Goal: Entertainment & Leisure: Consume media (video, audio)

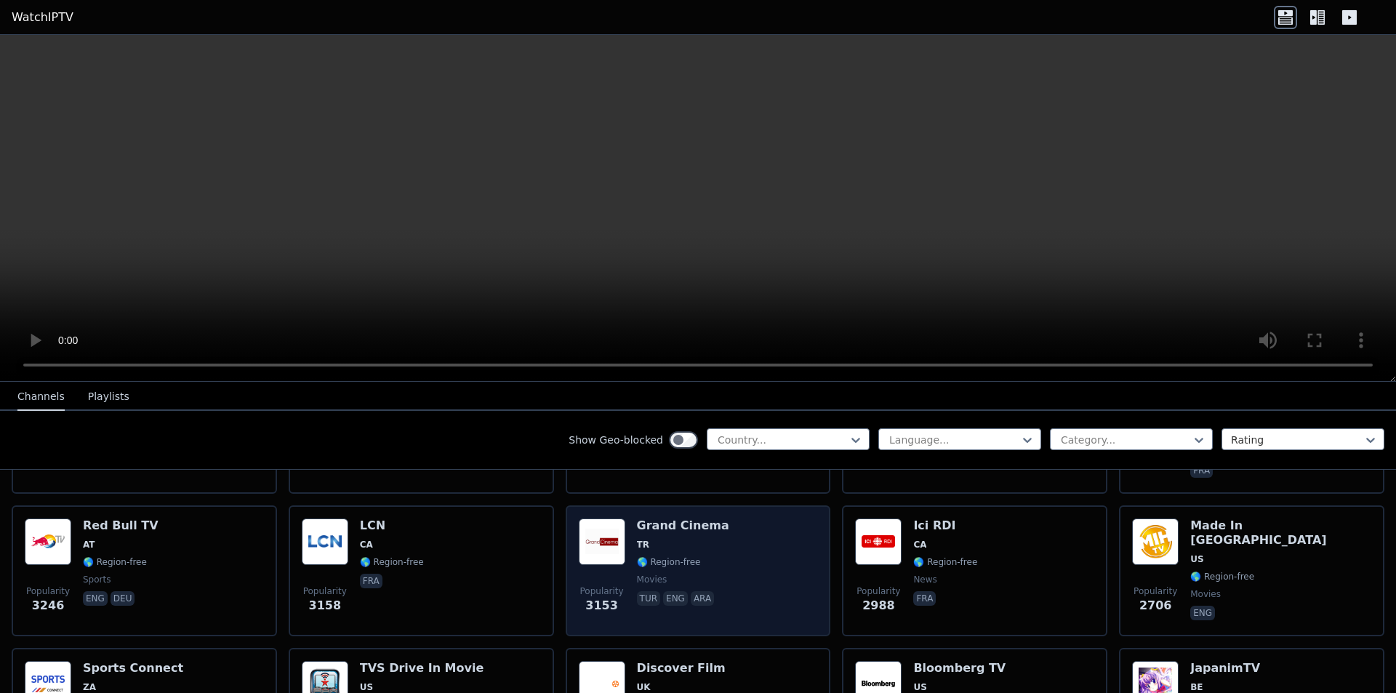
scroll to position [73, 0]
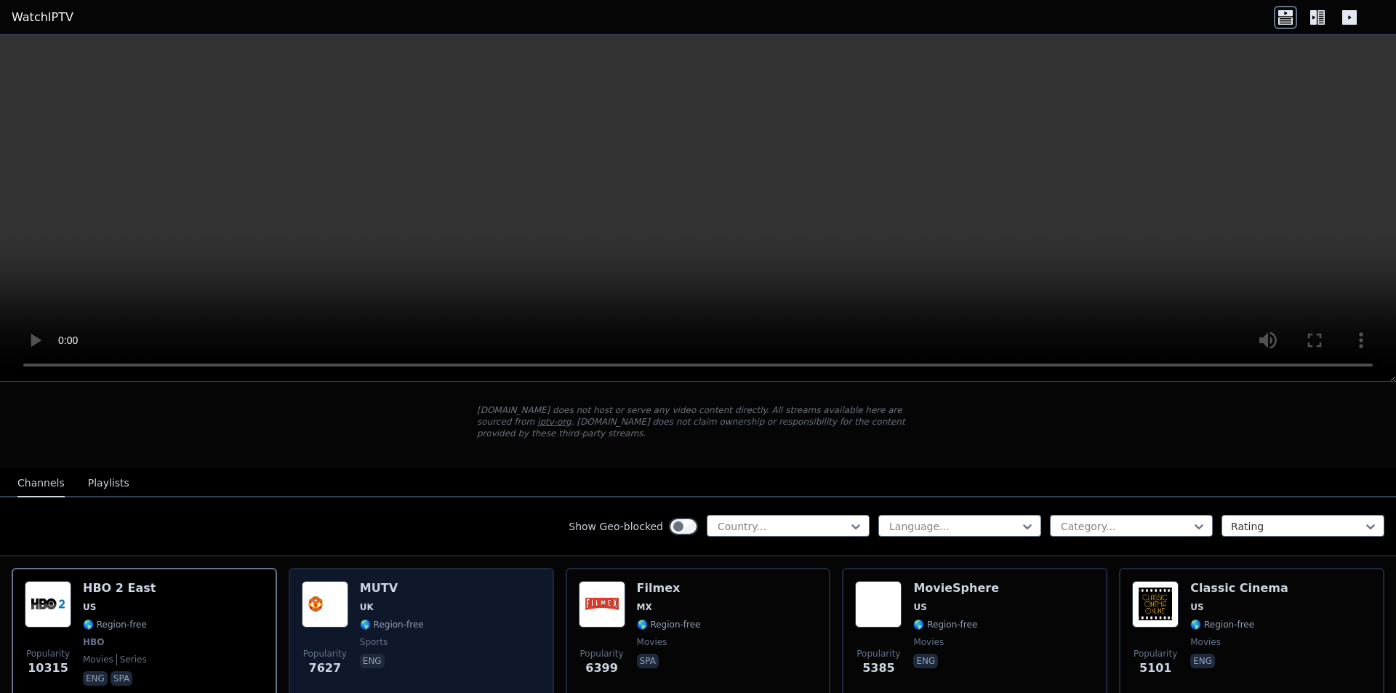
click at [465, 597] on div "Popularity 7627 MUTV [GEOGRAPHIC_DATA] 🌎 Region-free sports eng" at bounding box center [421, 635] width 239 height 108
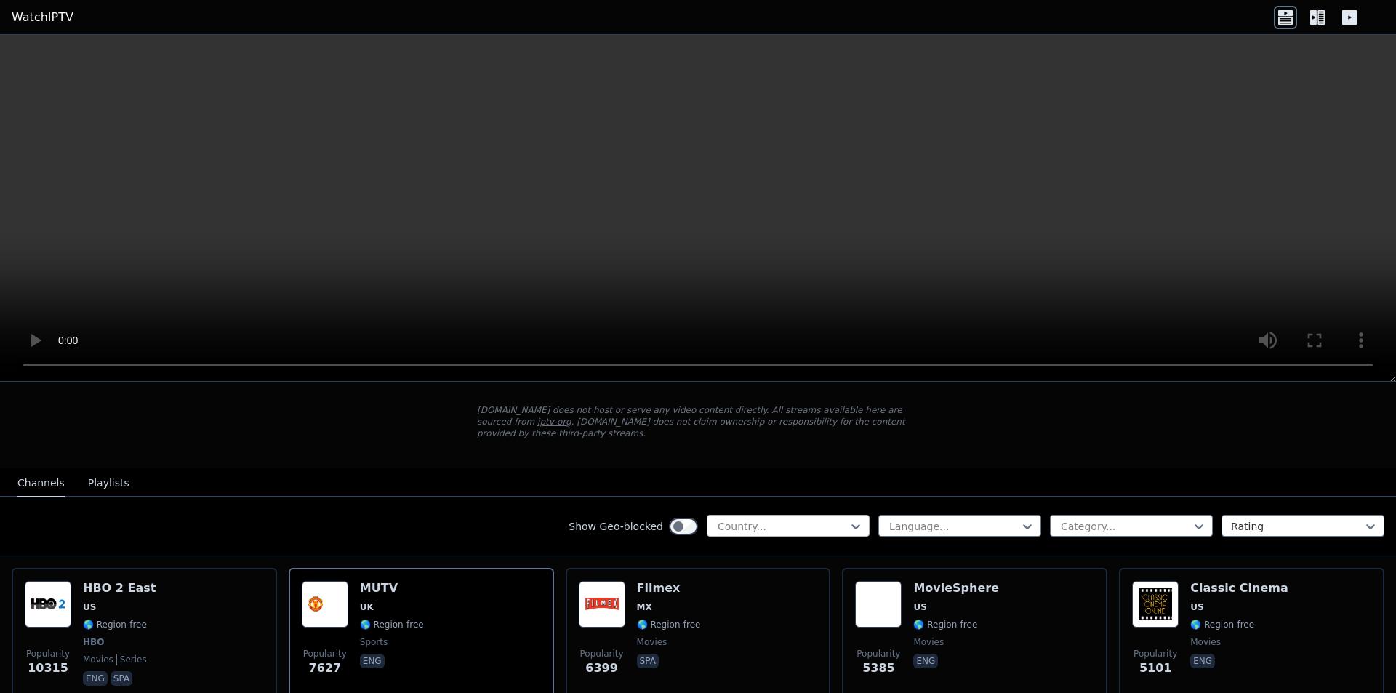
click at [777, 515] on div "Country..." at bounding box center [788, 526] width 163 height 22
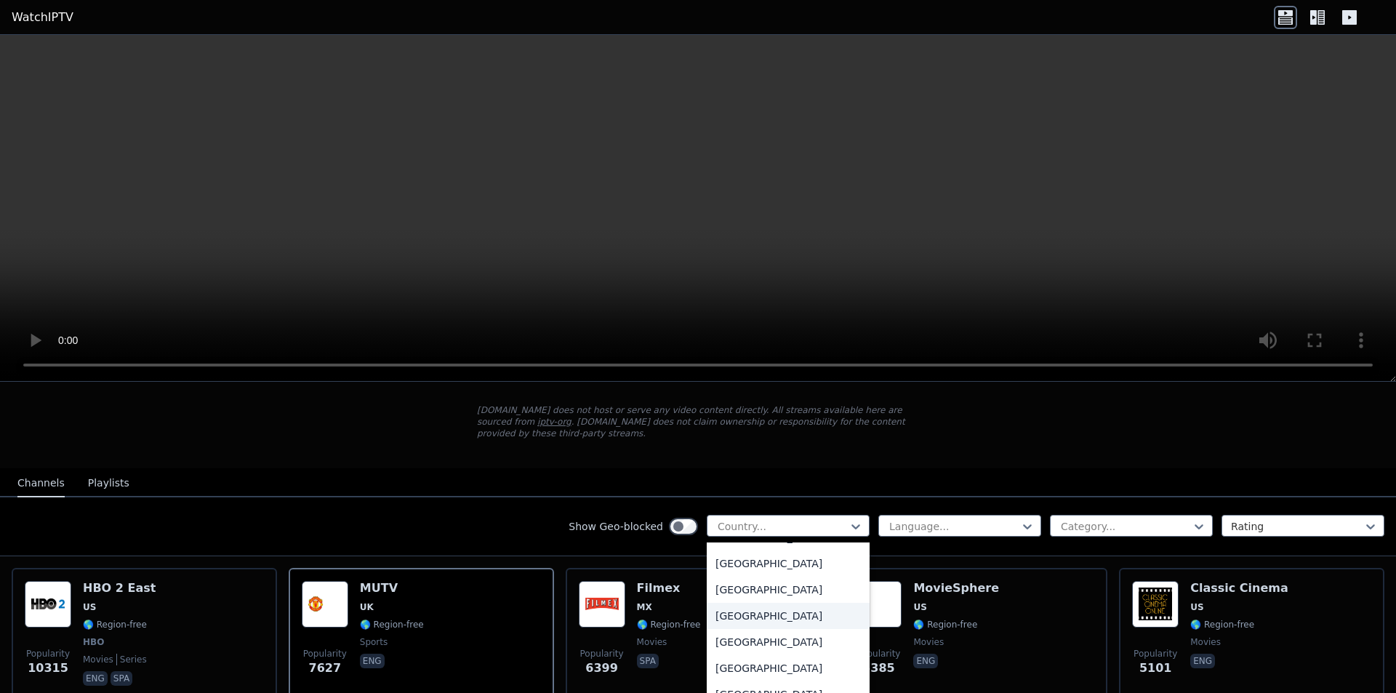
scroll to position [5018, 0]
click at [775, 647] on div "[GEOGRAPHIC_DATA]" at bounding box center [788, 660] width 163 height 26
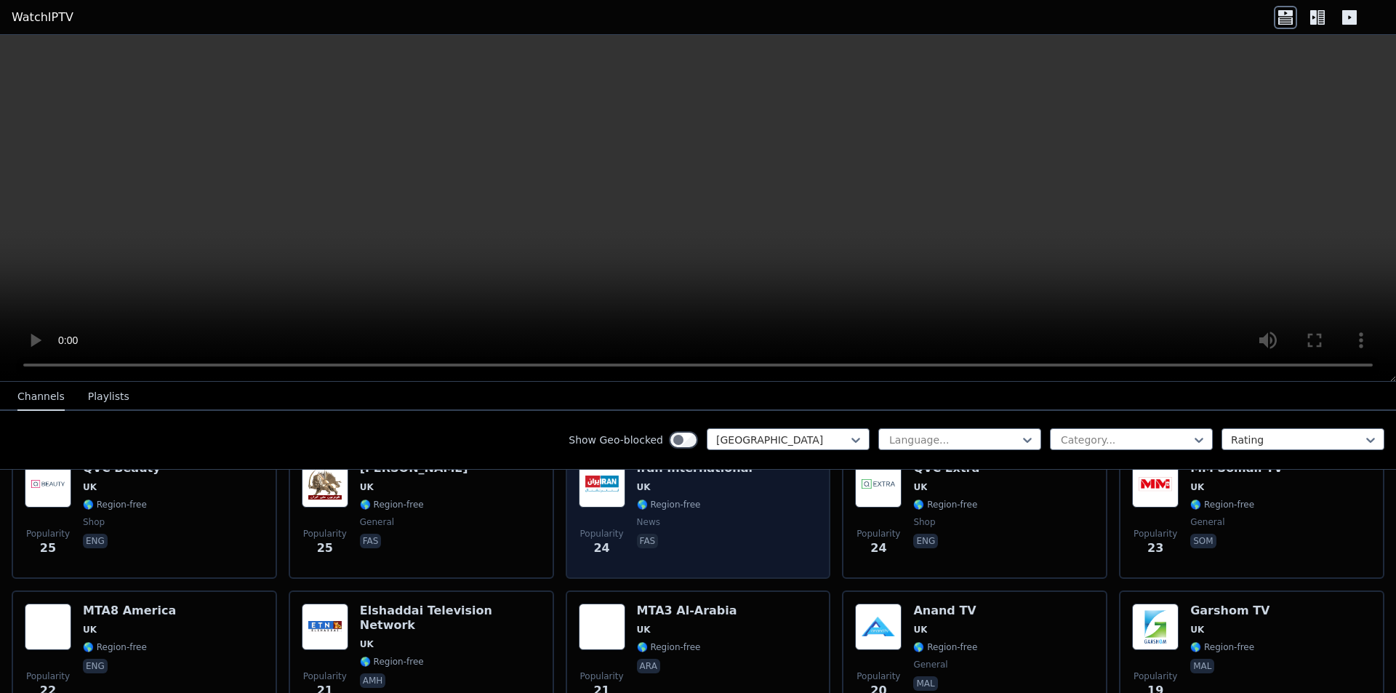
scroll to position [1818, 0]
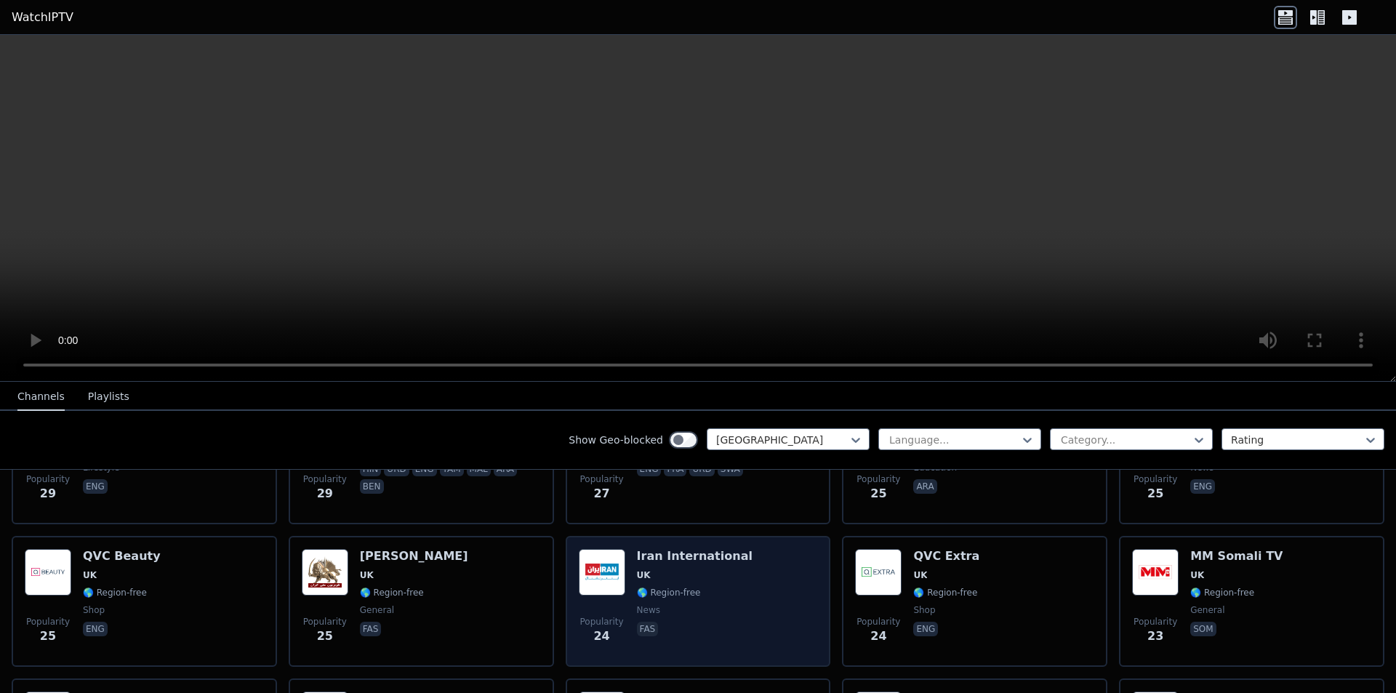
click at [645, 587] on span "🌎 Region-free" at bounding box center [669, 593] width 64 height 12
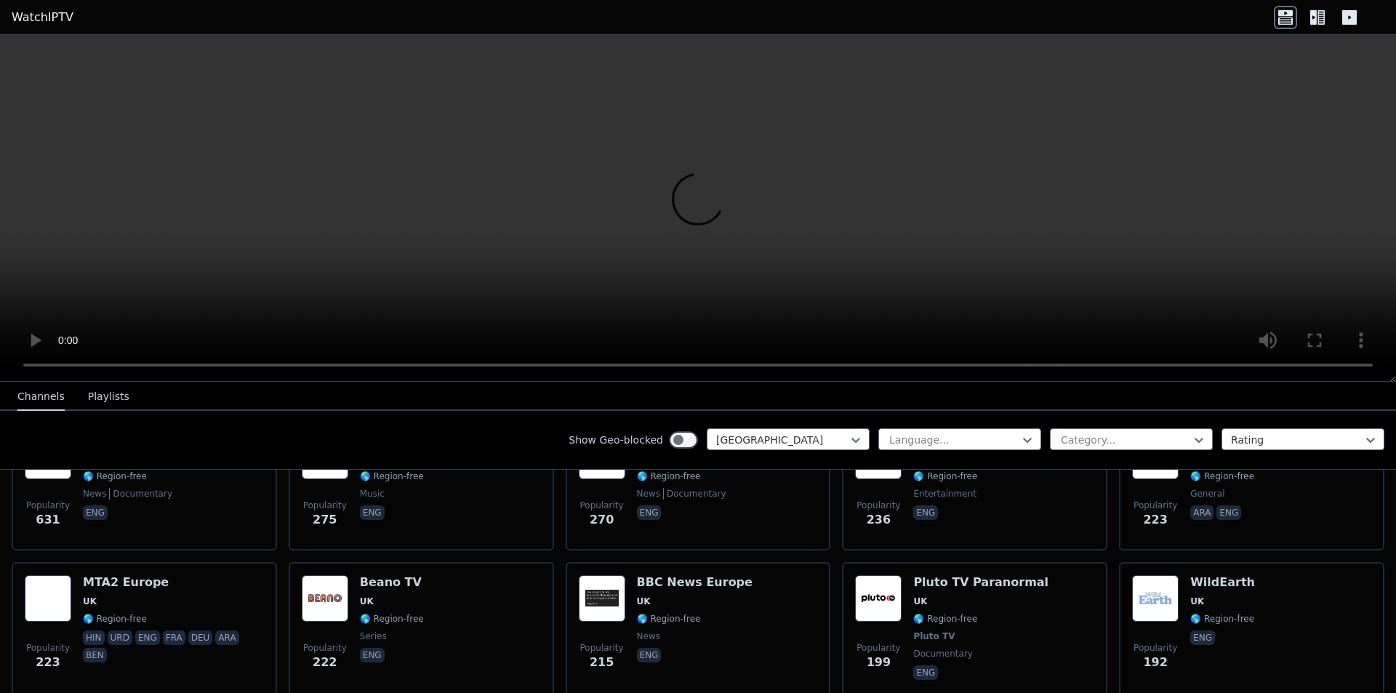
scroll to position [0, 0]
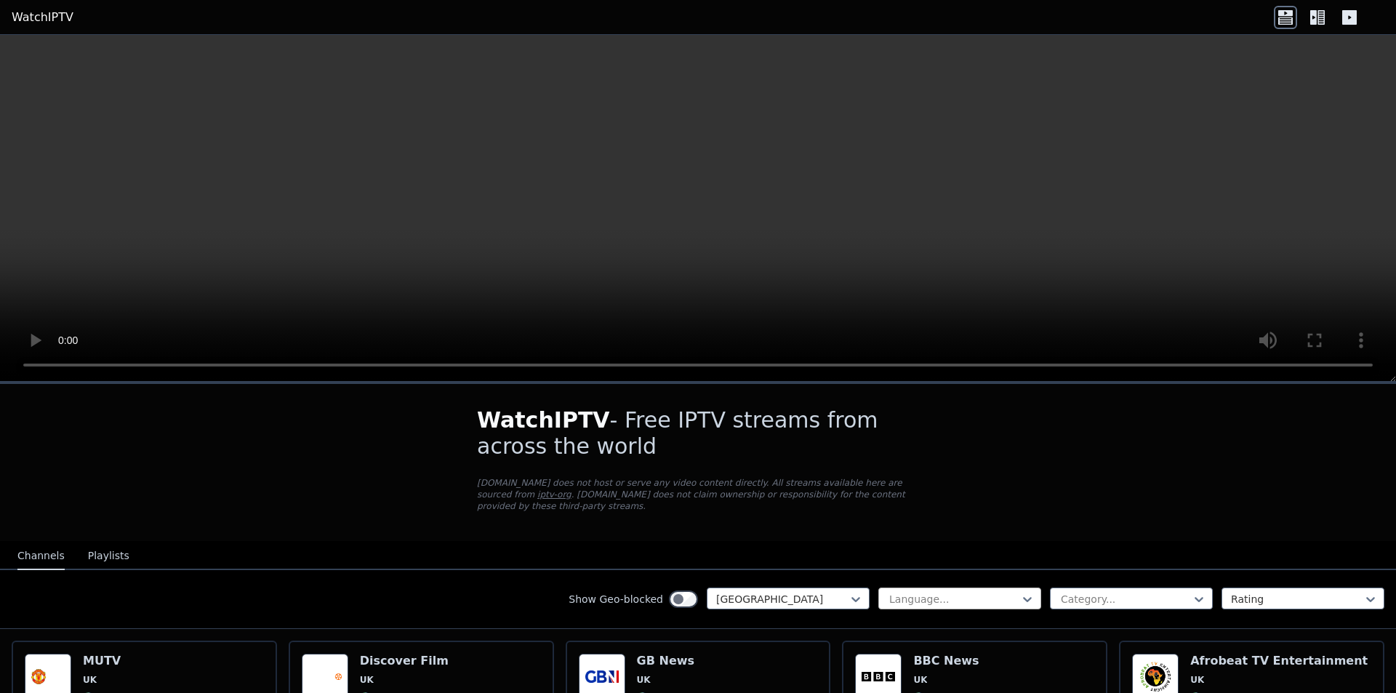
click at [957, 596] on div "Language..." at bounding box center [960, 599] width 163 height 22
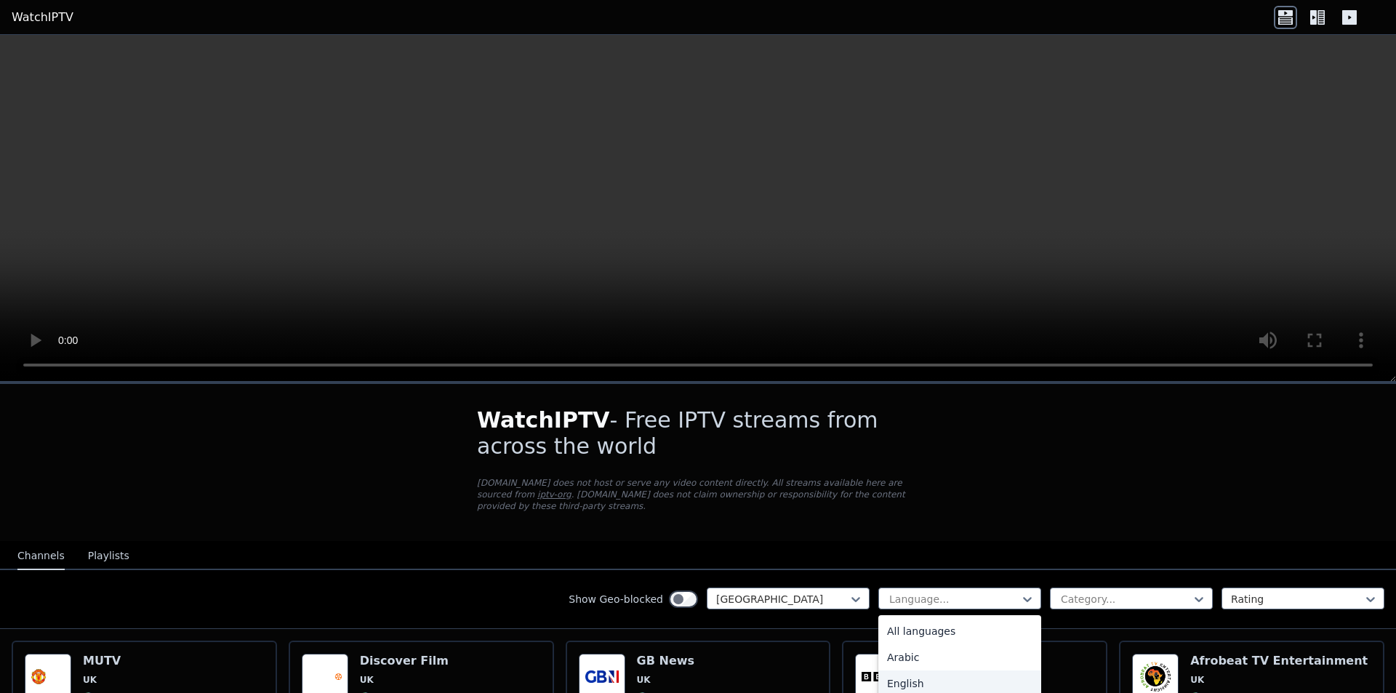
click at [929, 671] on div "English" at bounding box center [960, 684] width 163 height 26
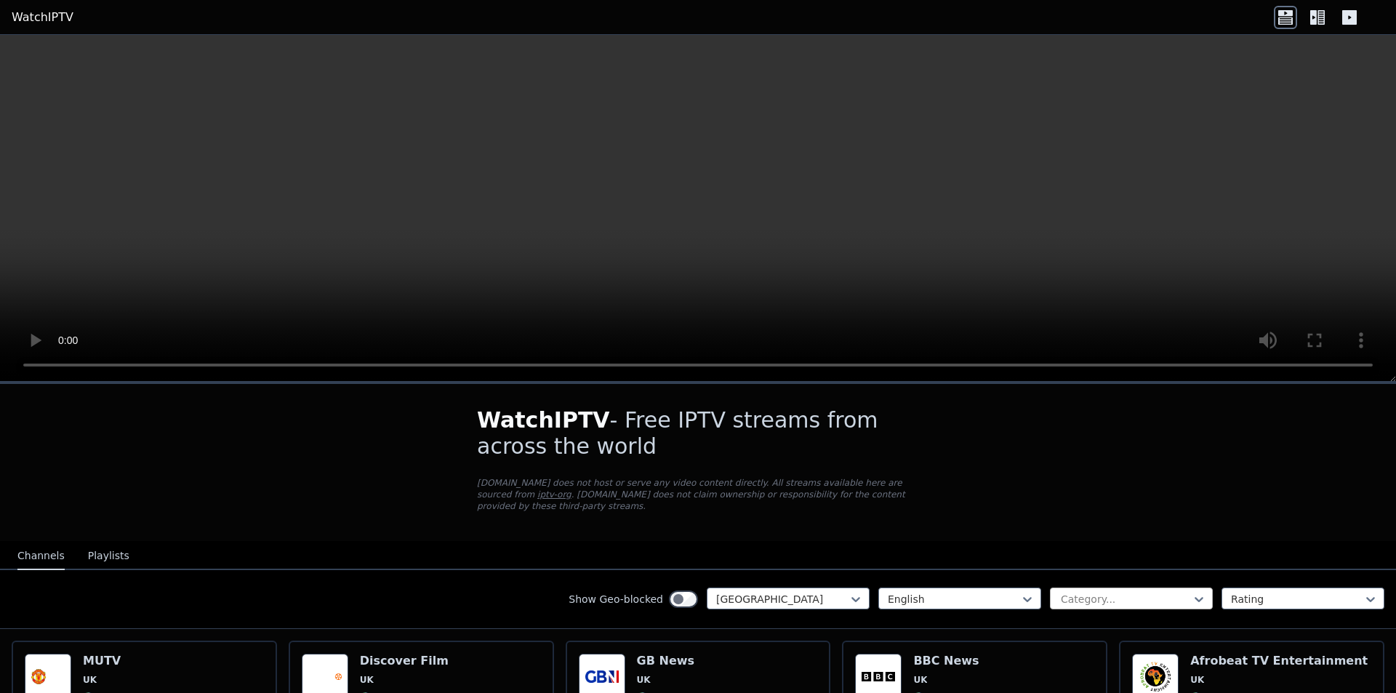
click at [1086, 588] on div "Category..." at bounding box center [1131, 599] width 163 height 22
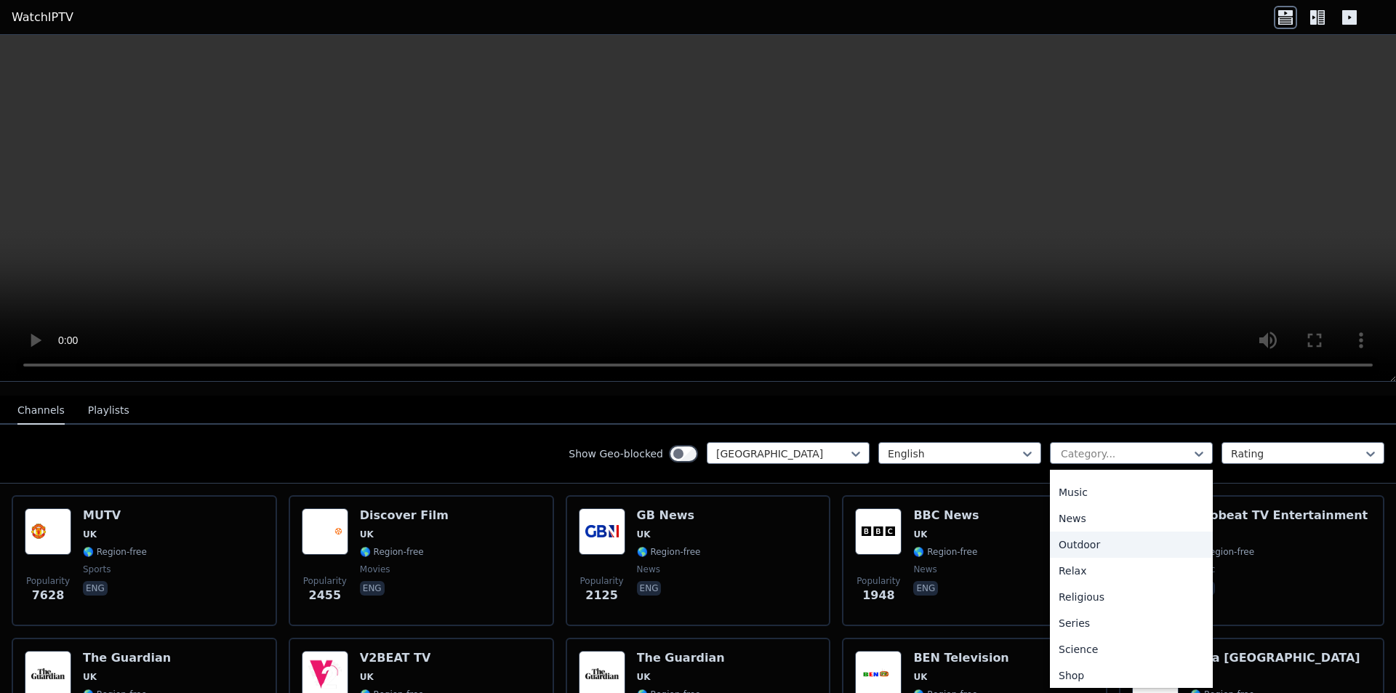
scroll to position [436, 0]
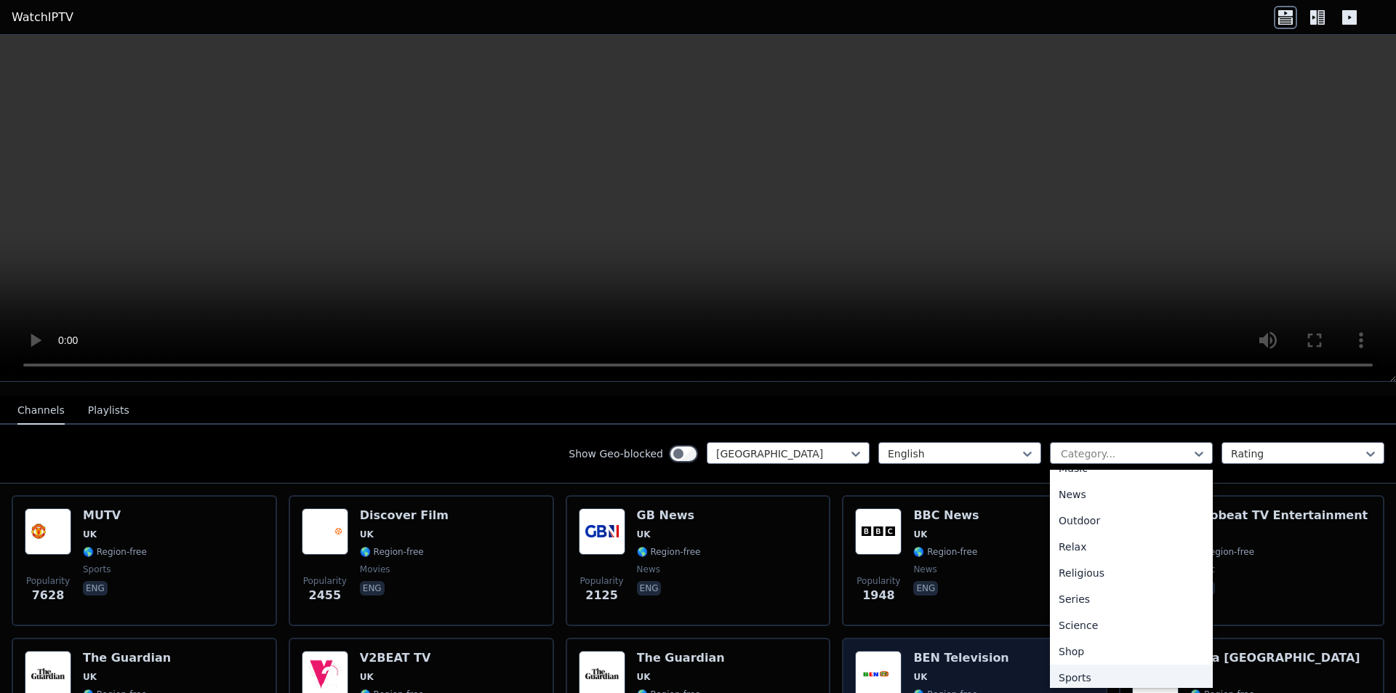
click at [1091, 666] on div "Sports" at bounding box center [1131, 678] width 163 height 26
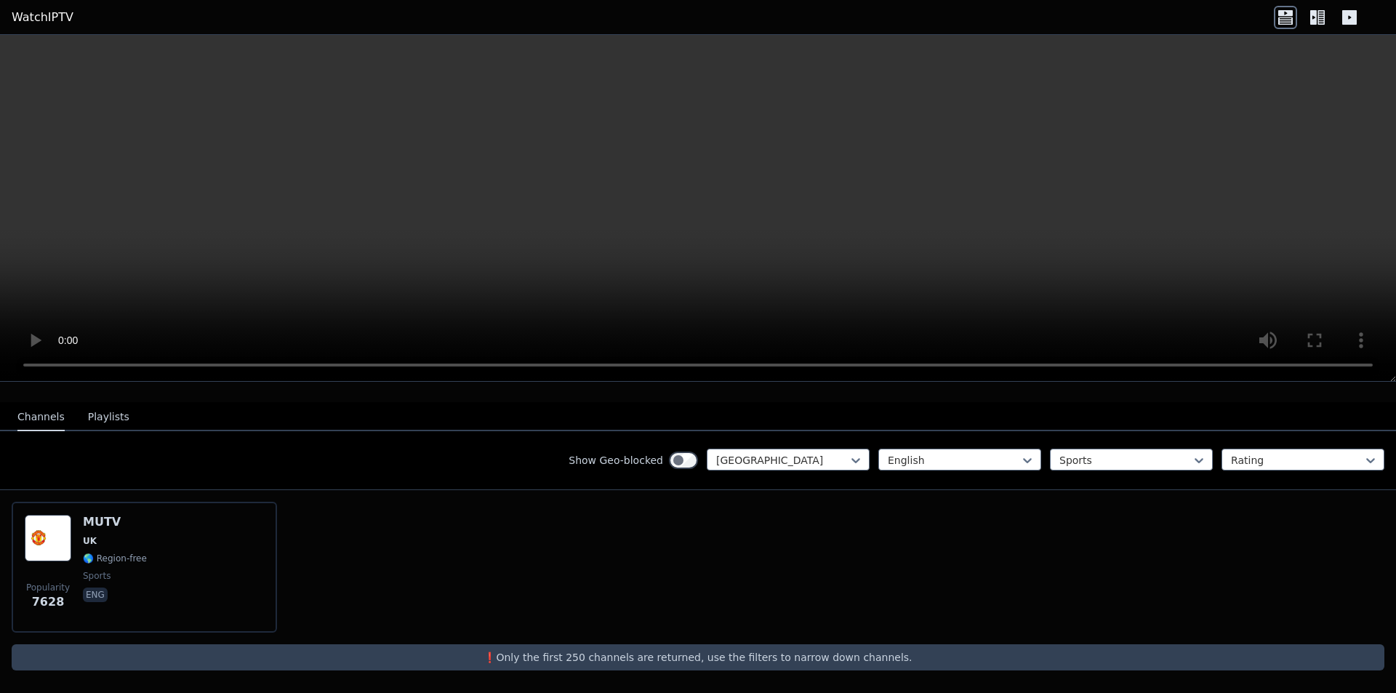
scroll to position [127, 0]
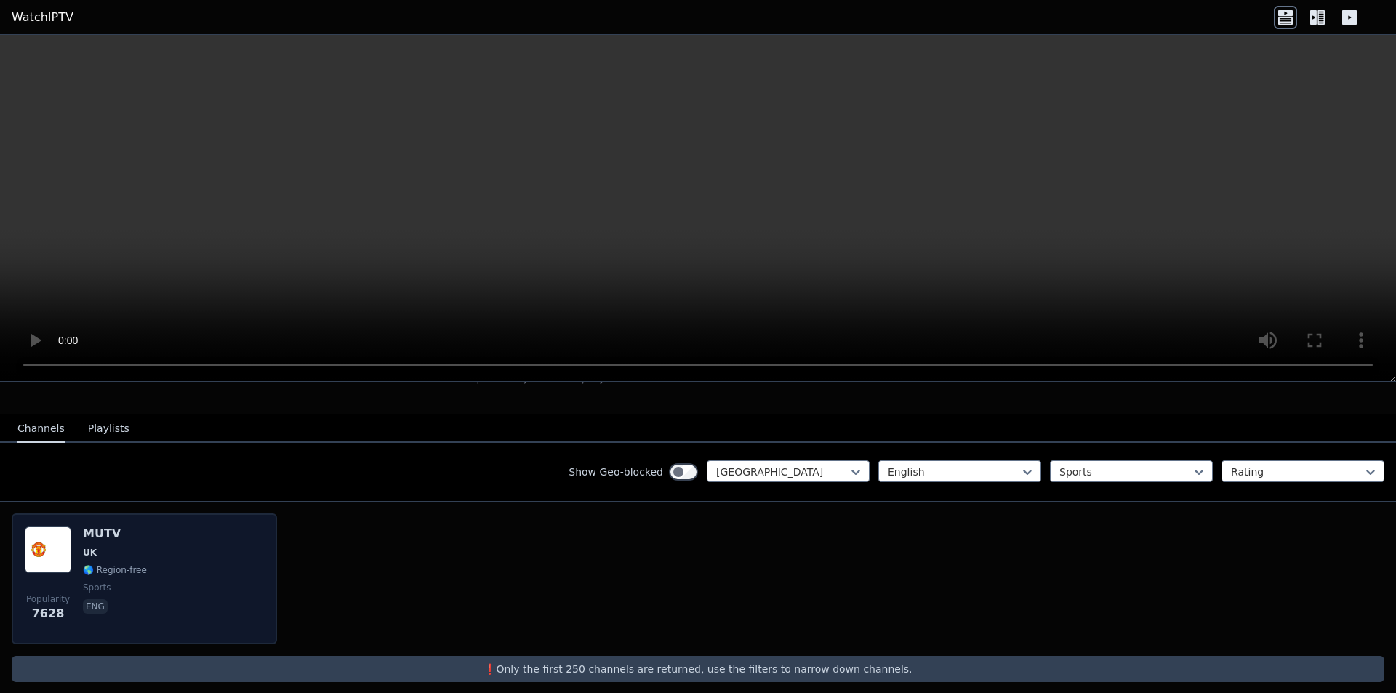
click at [215, 580] on div "Popularity 7628 MUTV [GEOGRAPHIC_DATA] 🌎 Region-free sports eng" at bounding box center [144, 579] width 239 height 105
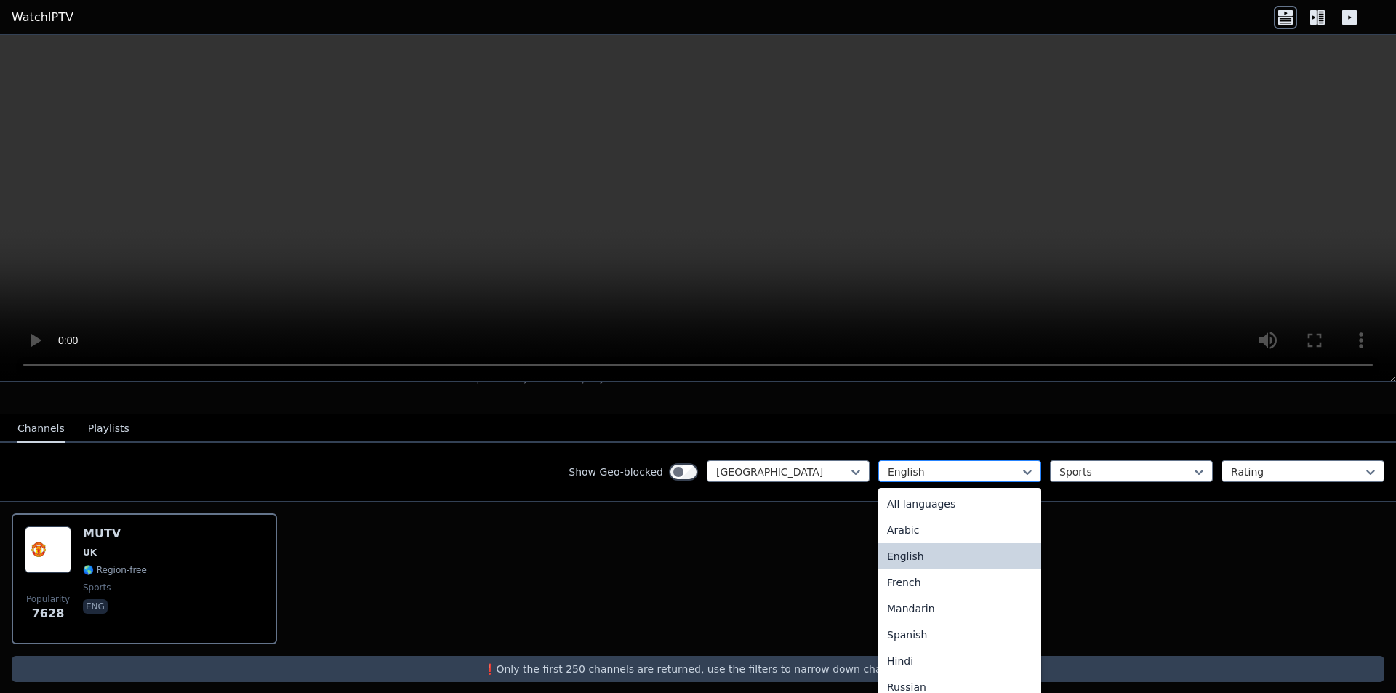
click at [985, 465] on div at bounding box center [954, 472] width 132 height 15
click at [937, 491] on div "All languages" at bounding box center [960, 504] width 163 height 26
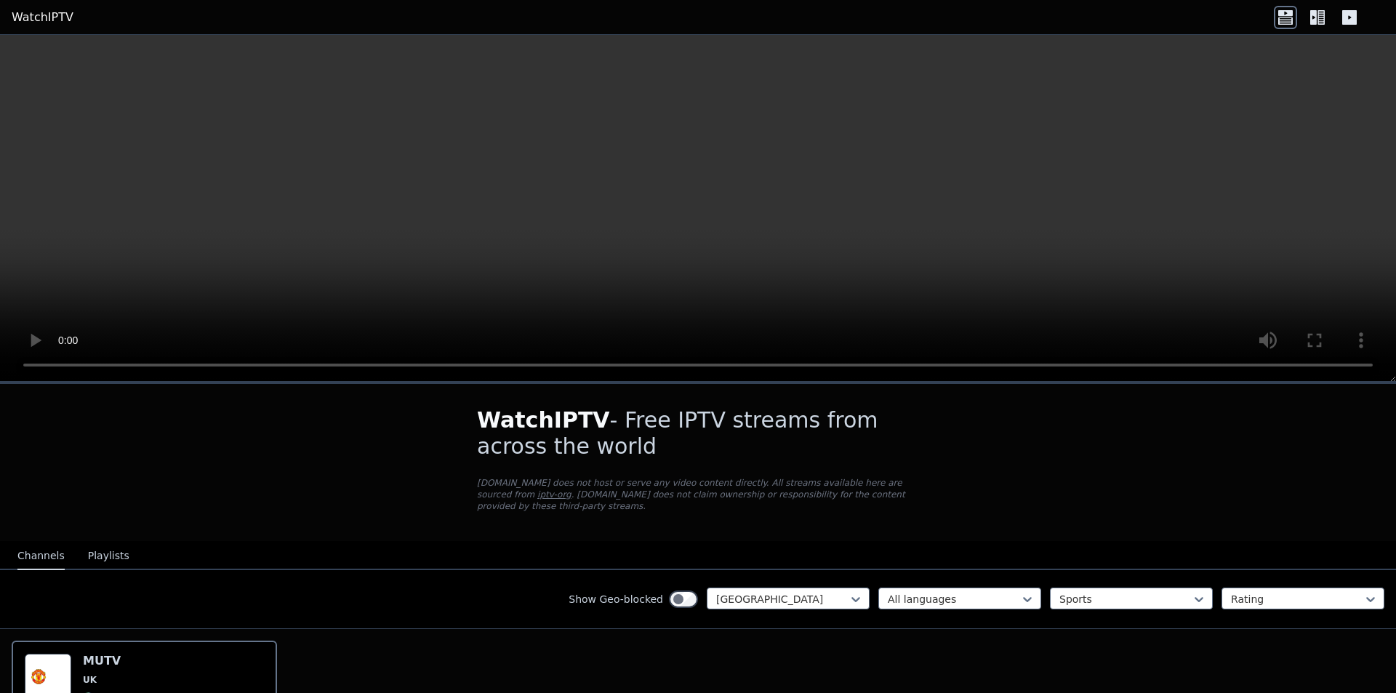
drag, startPoint x: 292, startPoint y: 183, endPoint x: 302, endPoint y: 304, distance: 121.8
click at [307, 308] on video at bounding box center [698, 208] width 1396 height 347
